Goal: Transaction & Acquisition: Purchase product/service

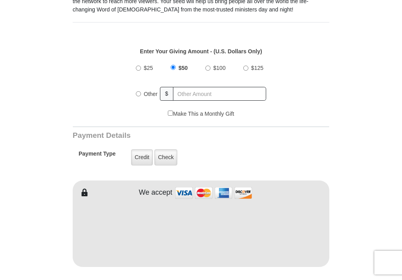
scroll to position [257, 0]
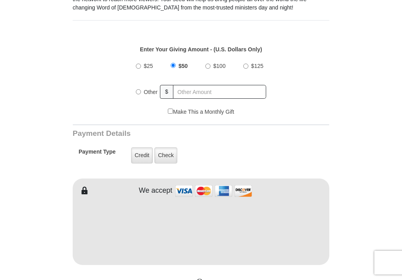
click at [138, 89] on input "Other" at bounding box center [138, 91] width 5 height 5
radio input "true"
click at [182, 85] on input "text" at bounding box center [220, 92] width 92 height 14
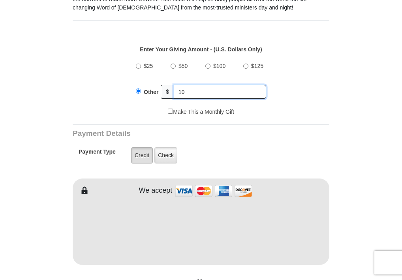
type input "10"
click at [141, 149] on label "Credit" at bounding box center [142, 155] width 22 height 16
click at [0, 0] on input "Credit" at bounding box center [0, 0] width 0 height 0
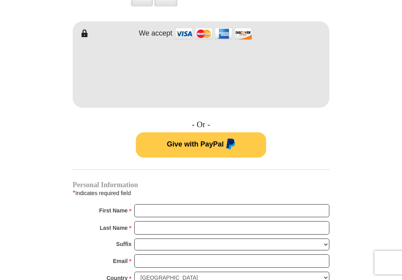
scroll to position [416, 0]
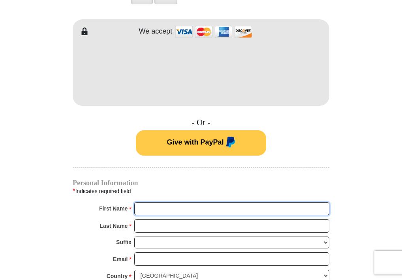
click at [146, 202] on input "First Name *" at bounding box center [231, 208] width 195 height 13
type input "lynda"
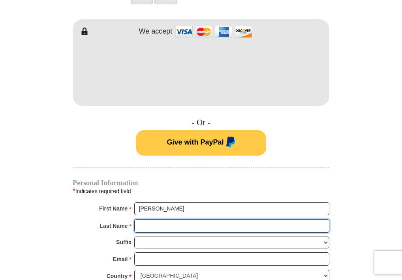
type input "Like"
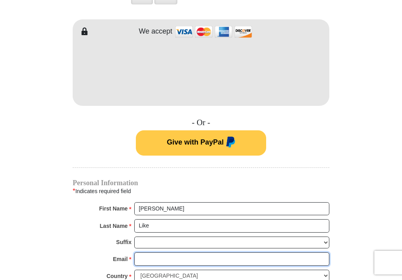
type input "lynda6818@gmail.com"
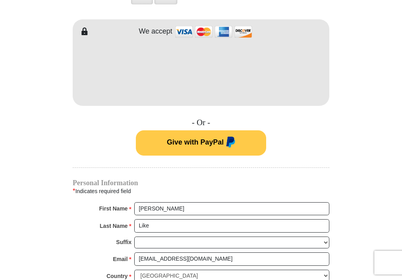
type input "4180 Main Street"
type input "Conestoga"
select select "PA"
type input "17516"
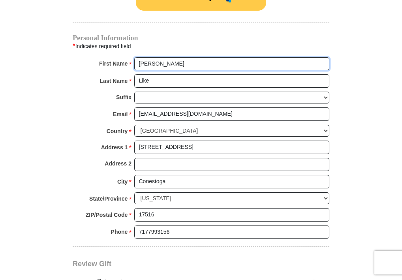
scroll to position [563, 0]
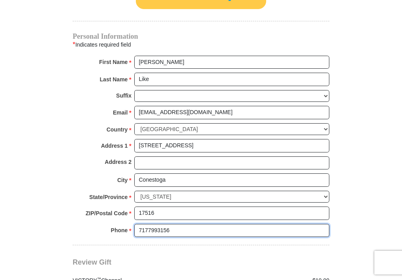
click at [170, 224] on input "7177993156" at bounding box center [231, 230] width 195 height 13
type input "7178721430"
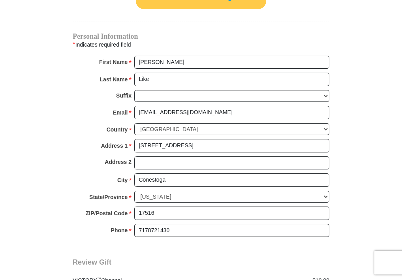
click at [208, 245] on div "Review Gift Your monthly donation will start on the first occurrence on your se…" at bounding box center [201, 276] width 257 height 62
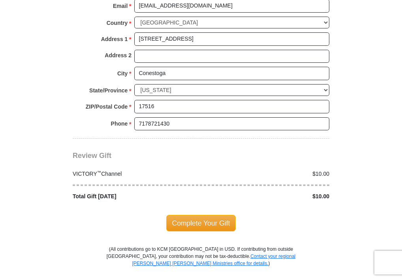
scroll to position [674, 0]
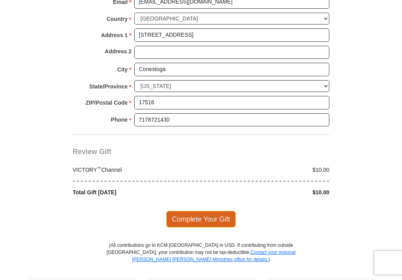
click at [196, 211] on span "Complete Your Gift" at bounding box center [201, 219] width 70 height 17
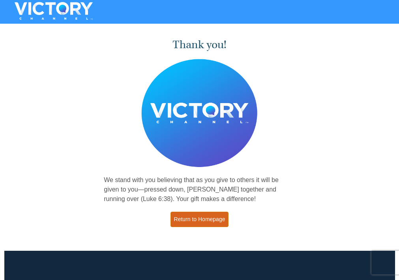
click at [202, 221] on link "Return to Homepage" at bounding box center [200, 219] width 58 height 15
